Goal: Task Accomplishment & Management: Manage account settings

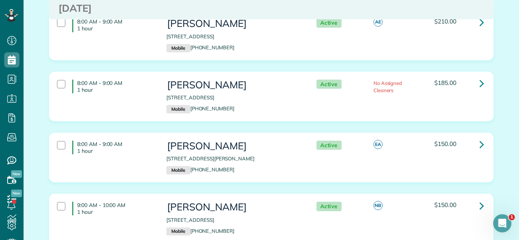
scroll to position [762, 0]
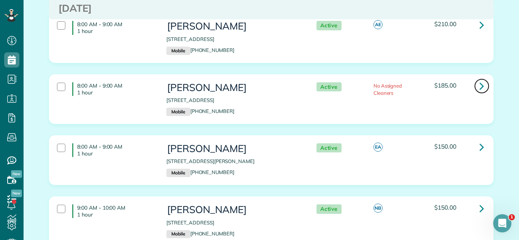
click at [480, 93] on icon at bounding box center [481, 85] width 5 height 13
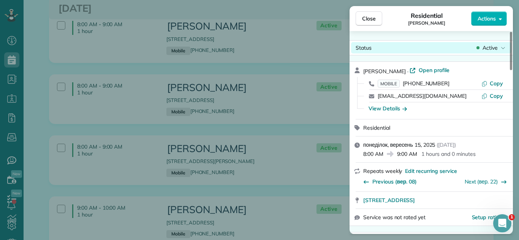
click at [495, 45] on span "Active" at bounding box center [489, 48] width 15 height 8
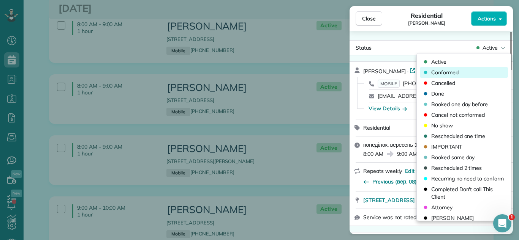
click at [468, 75] on div "Conformed" at bounding box center [464, 72] width 88 height 11
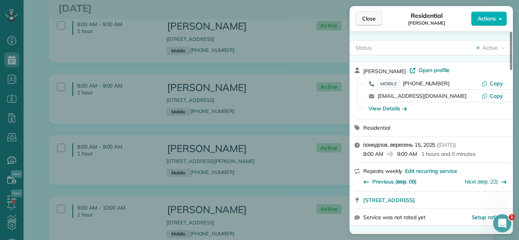
click at [368, 17] on span "Close" at bounding box center [369, 19] width 14 height 8
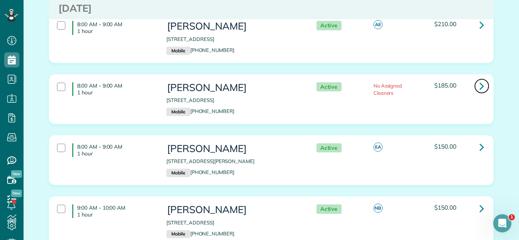
click at [480, 93] on icon at bounding box center [481, 85] width 5 height 13
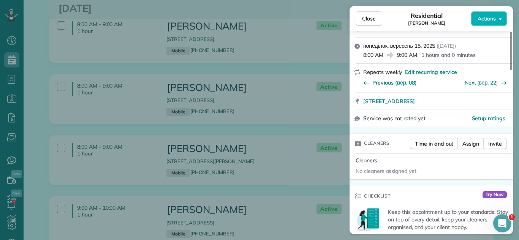
scroll to position [78, 0]
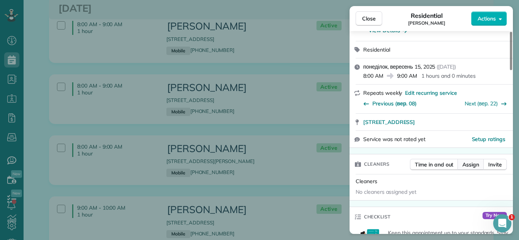
click at [470, 162] on span "Assign" at bounding box center [470, 165] width 17 height 8
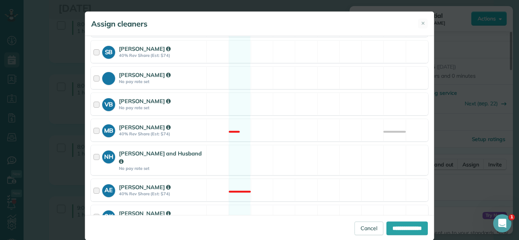
scroll to position [243, 0]
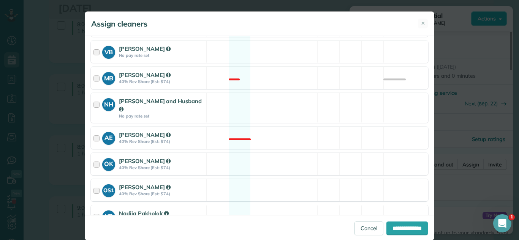
click at [276, 157] on div "OK Oksana Karpenko 40% Rev Share (Est: $74) Available" at bounding box center [259, 164] width 337 height 22
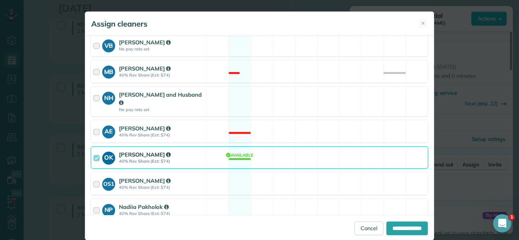
scroll to position [278, 0]
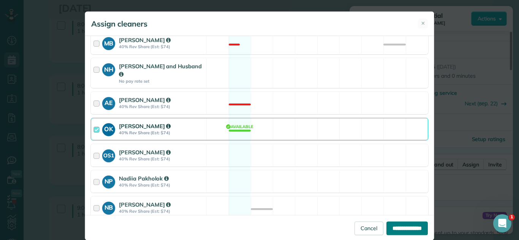
click at [389, 230] on input "**********" at bounding box center [406, 229] width 41 height 14
type input "**********"
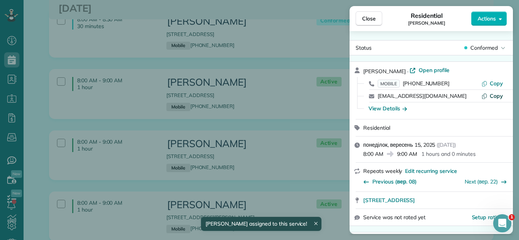
scroll to position [701, 0]
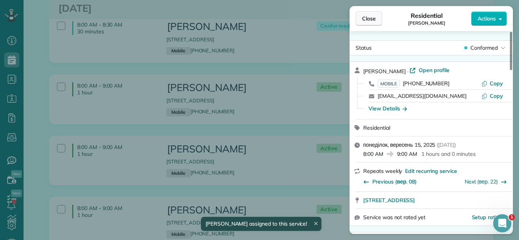
click at [378, 14] on button "Close" at bounding box center [369, 18] width 27 height 14
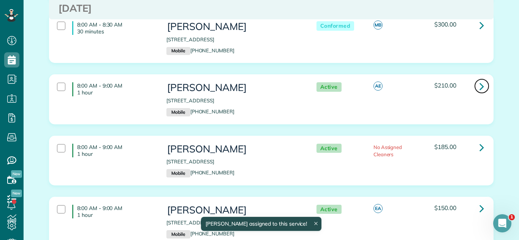
click at [483, 92] on icon at bounding box center [481, 86] width 5 height 13
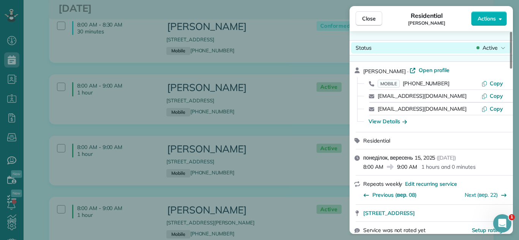
click at [485, 0] on div "Close Residential David DePino Actions Status Active David DePino · Open profil…" at bounding box center [259, 0] width 519 height 0
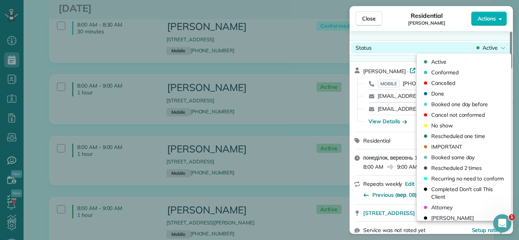
drag, startPoint x: 485, startPoint y: 53, endPoint x: 408, endPoint y: 47, distance: 77.7
click at [452, 74] on span "Conformed" at bounding box center [444, 73] width 27 height 8
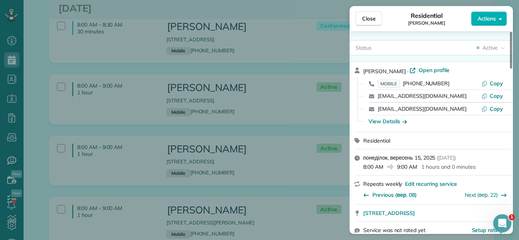
click at [364, 20] on span "Close" at bounding box center [369, 19] width 14 height 8
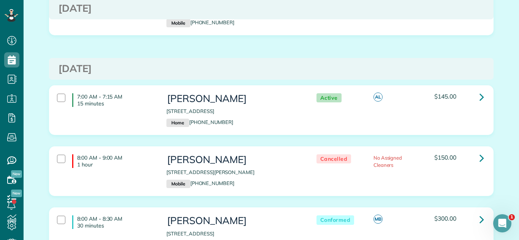
scroll to position [504, 0]
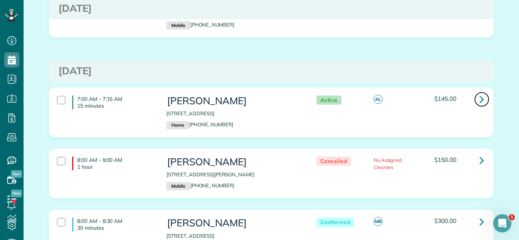
click at [483, 95] on icon at bounding box center [481, 99] width 5 height 13
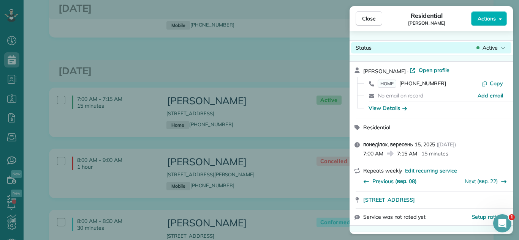
click at [481, 48] on div "Active" at bounding box center [491, 48] width 32 height 8
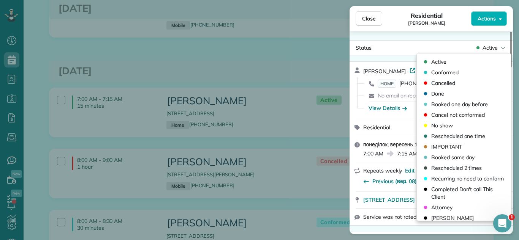
click at [459, 70] on div "Conformed" at bounding box center [464, 72] width 88 height 11
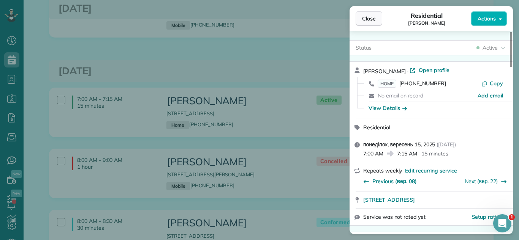
click at [366, 17] on span "Close" at bounding box center [369, 19] width 14 height 8
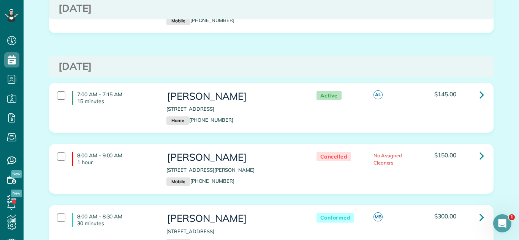
scroll to position [512, 0]
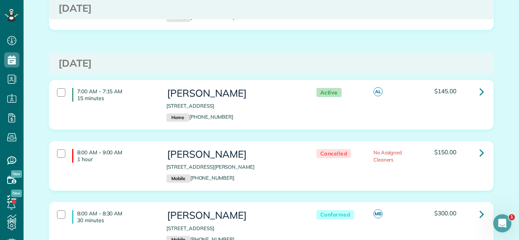
click at [388, 130] on div "7:00 AM - 7:15 AM 15 minutes Carol Bunch 1000 North Lake Shore Drive Chicago IL…" at bounding box center [271, 110] width 456 height 61
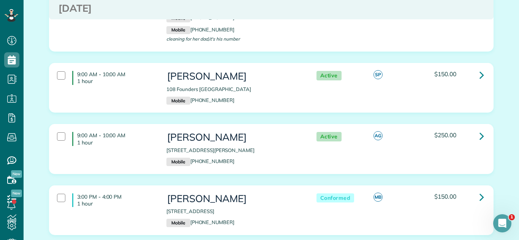
scroll to position [1063, 0]
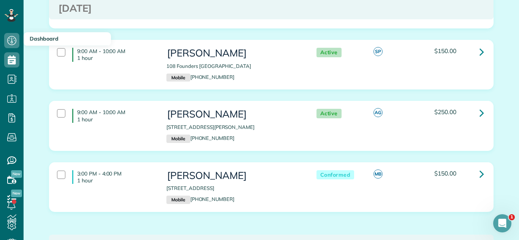
click at [445, 101] on div "9:00 AM - 10:00 AM 1 hour Mary Jann 108 Founders Pointe South Bloomingdale IL 6…" at bounding box center [271, 70] width 456 height 61
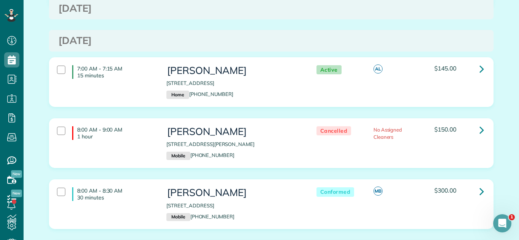
scroll to position [466, 0]
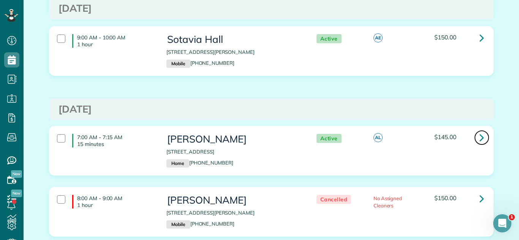
click at [478, 136] on link at bounding box center [481, 137] width 15 height 15
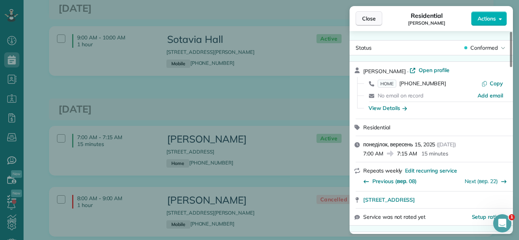
click at [372, 17] on span "Close" at bounding box center [369, 19] width 14 height 8
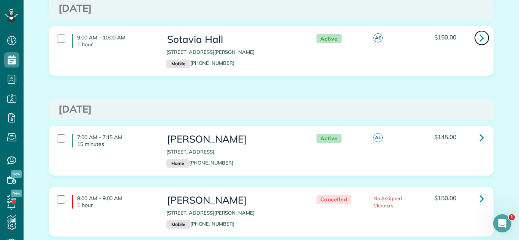
click at [480, 35] on icon at bounding box center [481, 37] width 5 height 13
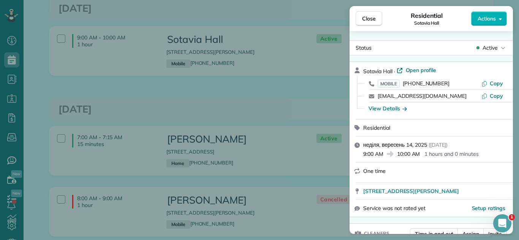
click at [476, 46] on icon at bounding box center [477, 48] width 3 height 8
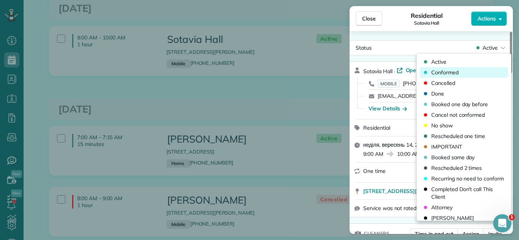
click at [467, 69] on div "Conformed" at bounding box center [464, 72] width 88 height 11
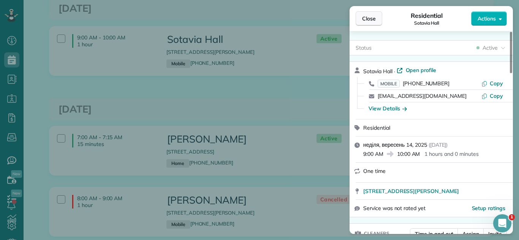
click at [366, 18] on span "Close" at bounding box center [369, 19] width 14 height 8
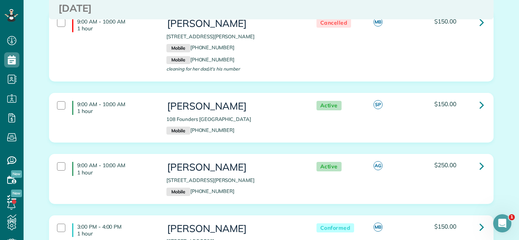
scroll to position [1051, 0]
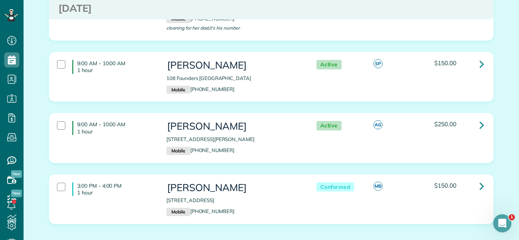
drag, startPoint x: 166, startPoint y: 147, endPoint x: 185, endPoint y: 157, distance: 21.8
click at [185, 157] on div "Adam Welsh 1124 West Roscoe Street garden apartment Chicago IL 60657 Mobile (95…" at bounding box center [234, 137] width 146 height 41
copy p "[STREET_ADDRESS][PERSON_NAME]"
click at [483, 128] on icon at bounding box center [481, 125] width 5 height 13
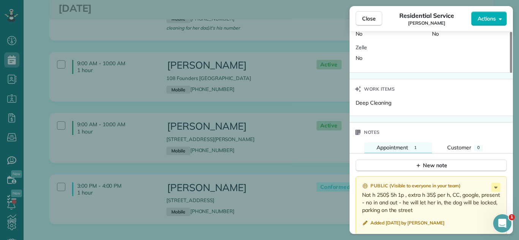
scroll to position [610, 0]
click at [361, 22] on button "Close" at bounding box center [369, 18] width 27 height 14
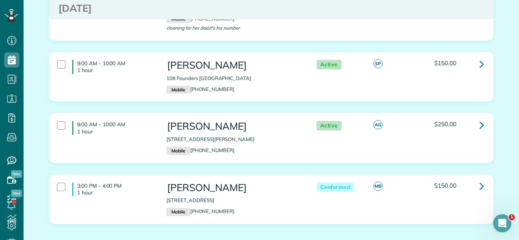
click at [368, 189] on div "3:00 PM - 4:00 PM 1 hour Susan Buzzelli 1093 Red Ivy Drive Crystal Lake IL 6001…" at bounding box center [271, 200] width 444 height 50
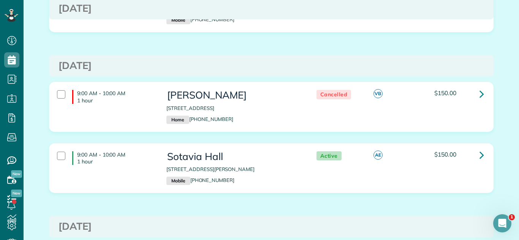
scroll to position [338, 0]
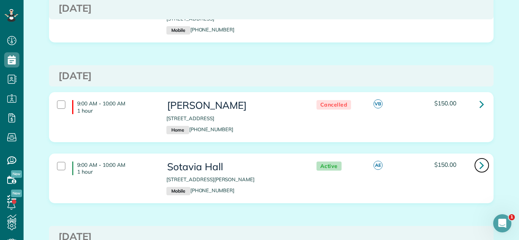
click at [479, 166] on link at bounding box center [481, 165] width 15 height 15
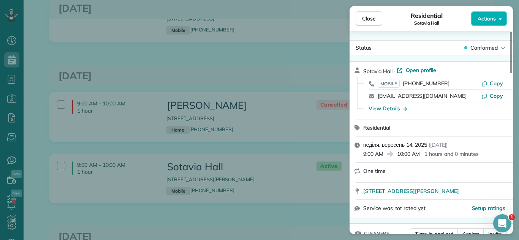
click at [479, 44] on span "Conformed" at bounding box center [483, 48] width 27 height 8
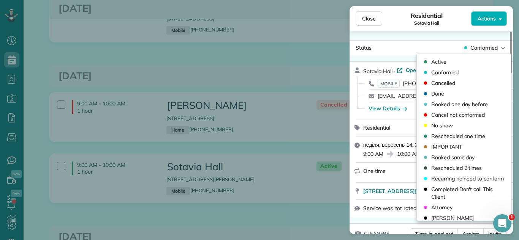
drag, startPoint x: 365, startPoint y: 14, endPoint x: 343, endPoint y: 76, distance: 65.9
click at [365, 15] on span "Close" at bounding box center [369, 19] width 14 height 8
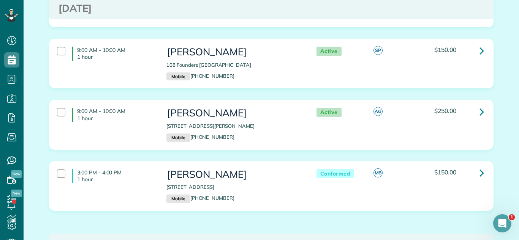
scroll to position [1067, 0]
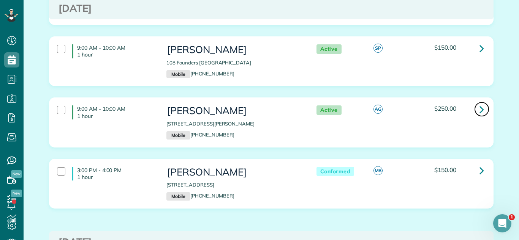
click at [481, 115] on icon at bounding box center [481, 109] width 5 height 13
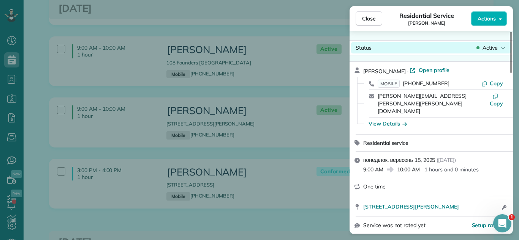
click at [482, 49] on span "Active" at bounding box center [489, 48] width 15 height 8
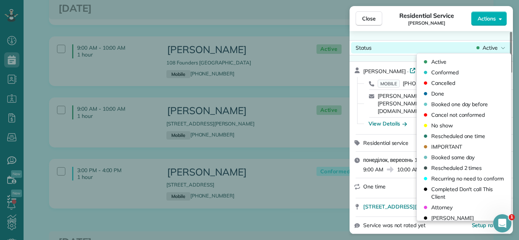
drag, startPoint x: 452, startPoint y: 71, endPoint x: 372, endPoint y: 46, distance: 84.0
click at [451, 71] on span "Conformed" at bounding box center [444, 73] width 27 height 8
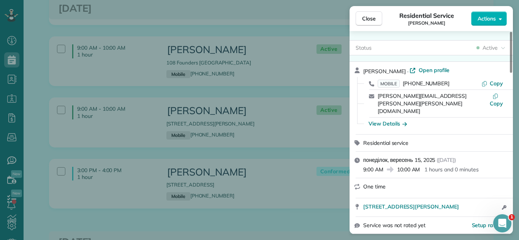
click at [376, 17] on button "Close" at bounding box center [369, 18] width 27 height 14
